Goal: Information Seeking & Learning: Find specific page/section

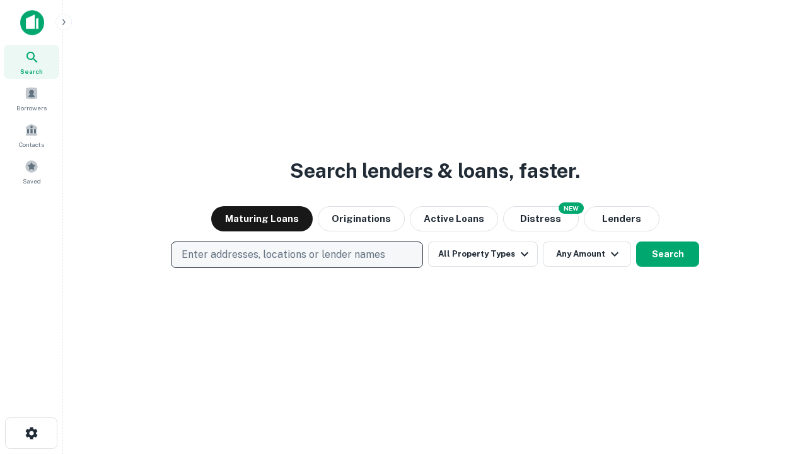
click at [296, 255] on p "Enter addresses, locations or lender names" at bounding box center [284, 254] width 204 height 15
type input "**********"
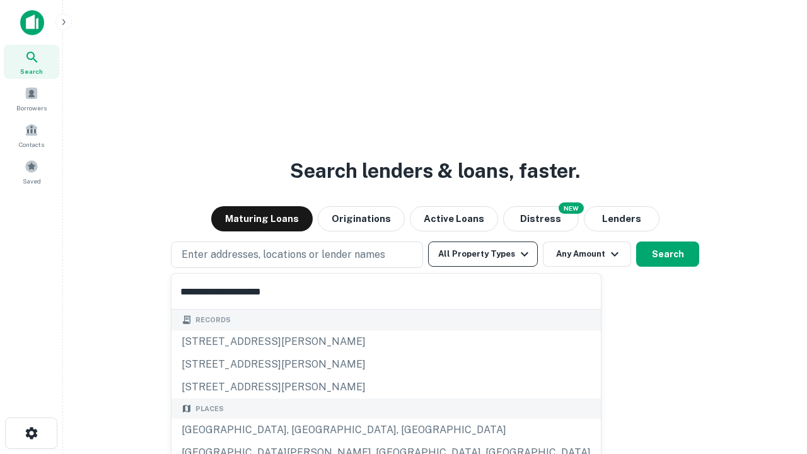
click at [301, 430] on div "[GEOGRAPHIC_DATA], [GEOGRAPHIC_DATA], [GEOGRAPHIC_DATA]" at bounding box center [385, 430] width 429 height 23
click at [483, 254] on button "All Property Types" at bounding box center [483, 253] width 110 height 25
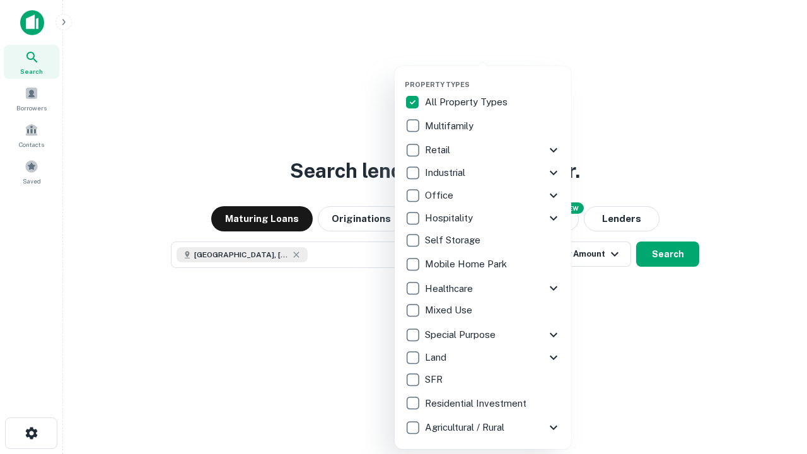
click at [493, 76] on button "button" at bounding box center [493, 76] width 176 height 1
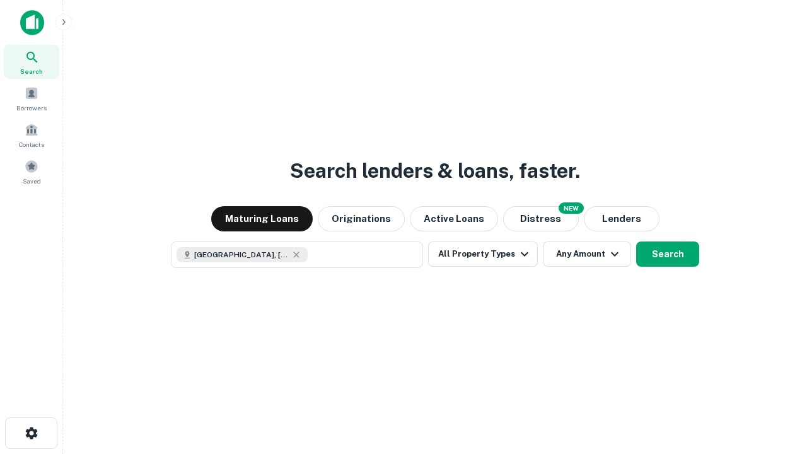
scroll to position [20, 0]
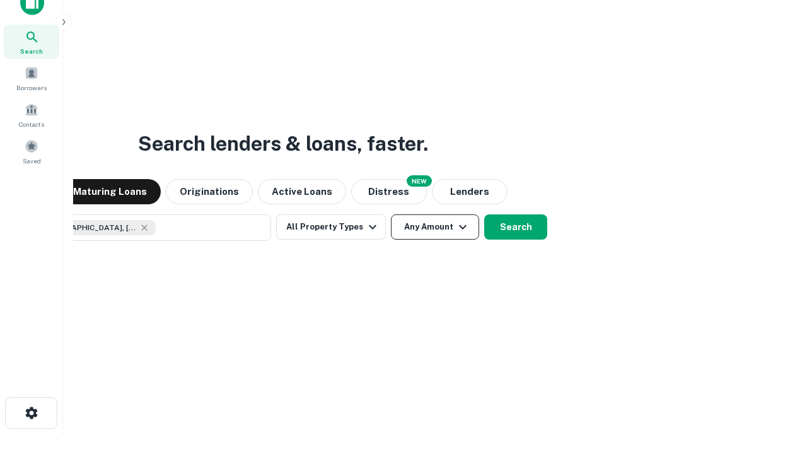
click at [391, 214] on button "Any Amount" at bounding box center [435, 226] width 88 height 25
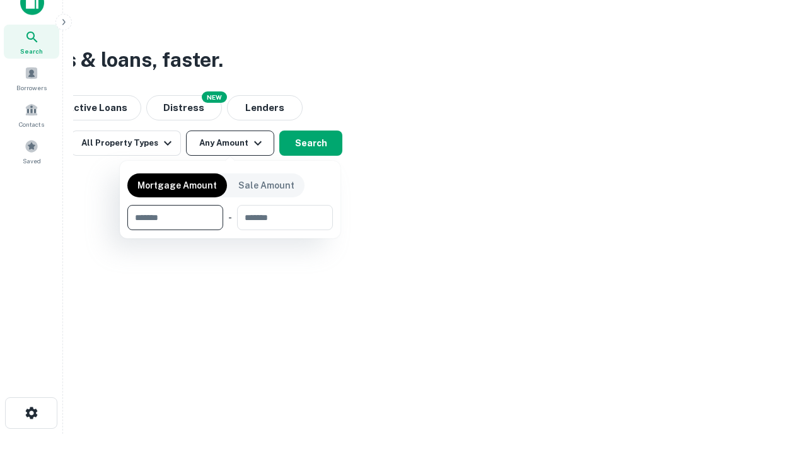
type input "*******"
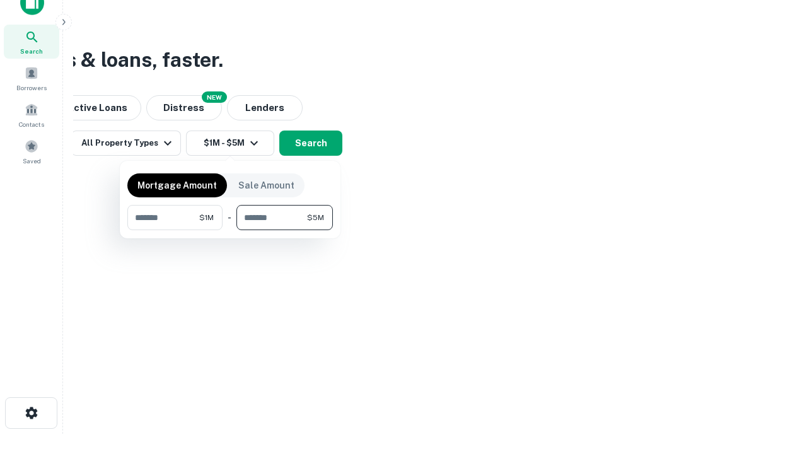
type input "*******"
click at [230, 230] on button "button" at bounding box center [229, 230] width 205 height 1
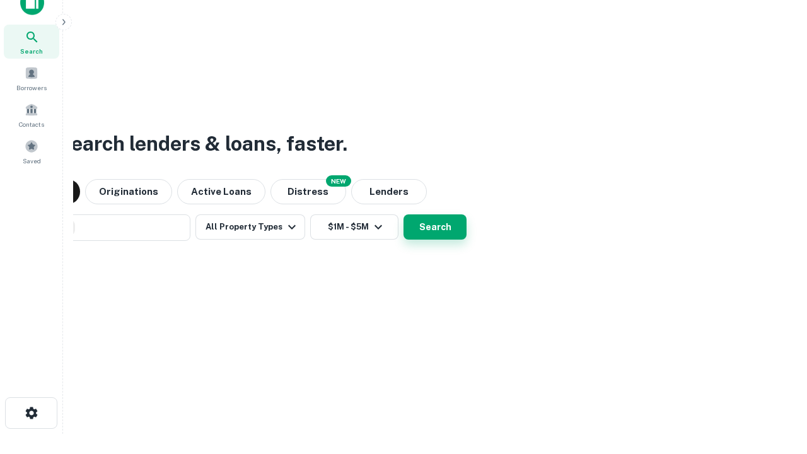
click at [403, 214] on button "Search" at bounding box center [434, 226] width 63 height 25
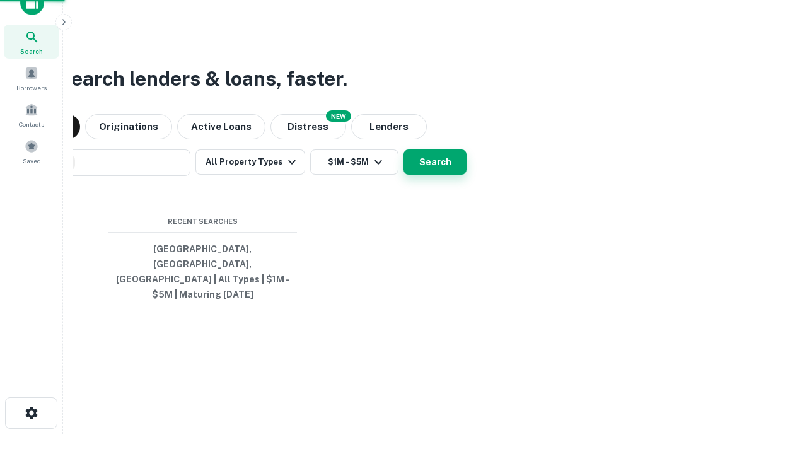
scroll to position [41, 357]
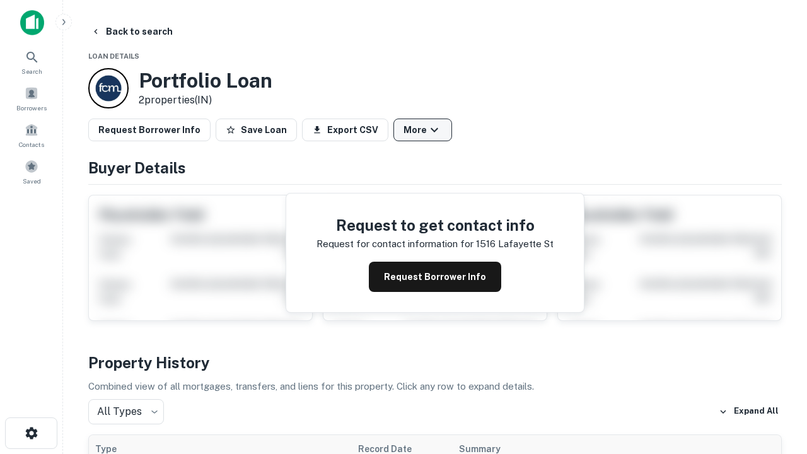
click at [422, 130] on button "More" at bounding box center [422, 130] width 59 height 23
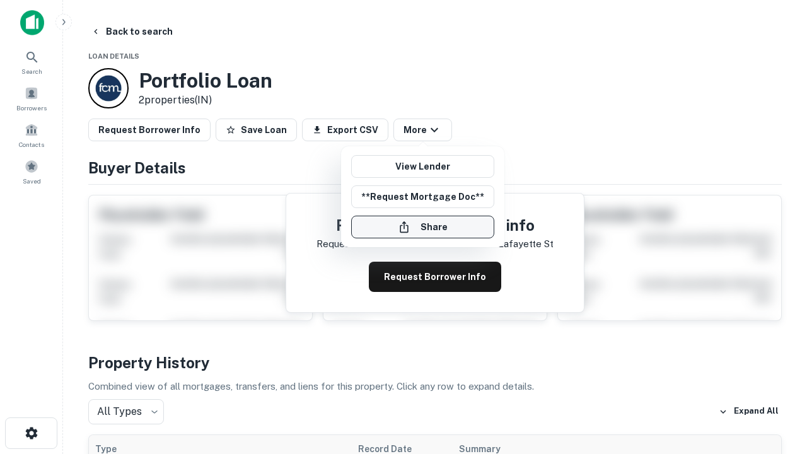
click at [422, 227] on button "Share" at bounding box center [422, 227] width 143 height 23
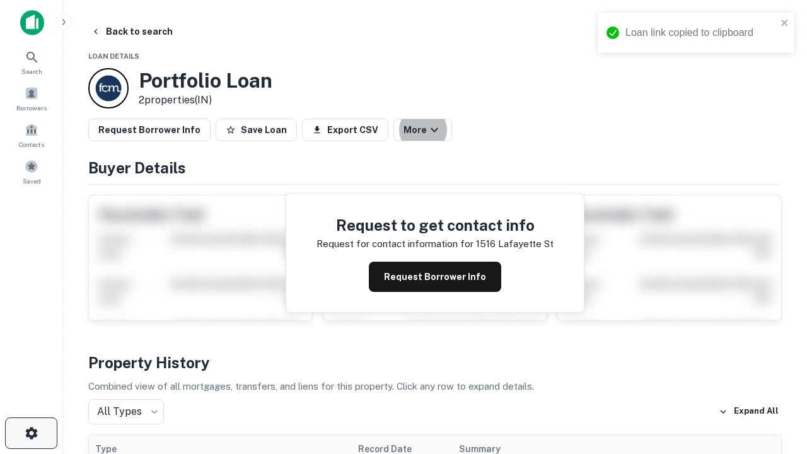
click at [31, 433] on icon "button" at bounding box center [31, 432] width 15 height 15
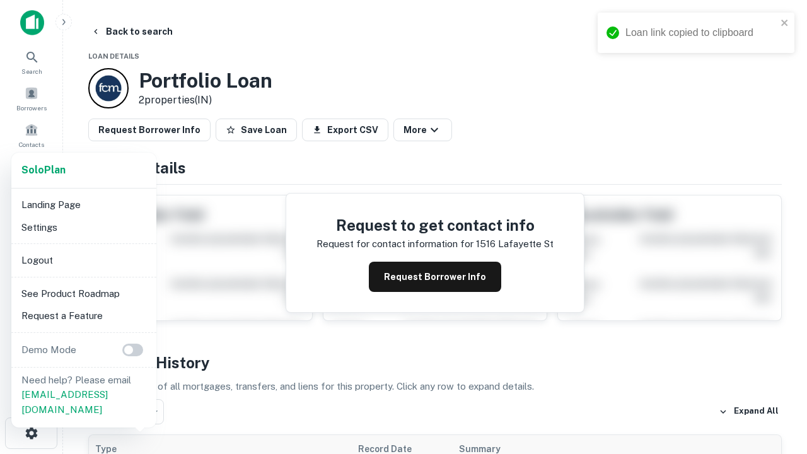
click at [83, 260] on li "Logout" at bounding box center [83, 260] width 135 height 23
